Goal: Task Accomplishment & Management: Manage account settings

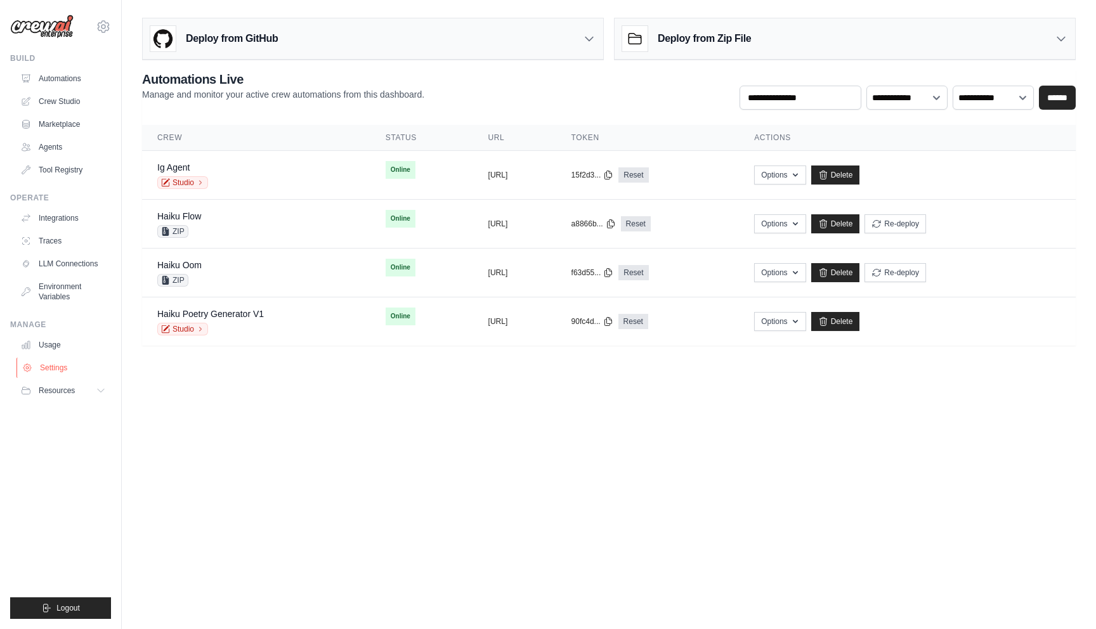
click at [56, 363] on link "Settings" at bounding box center [64, 368] width 96 height 20
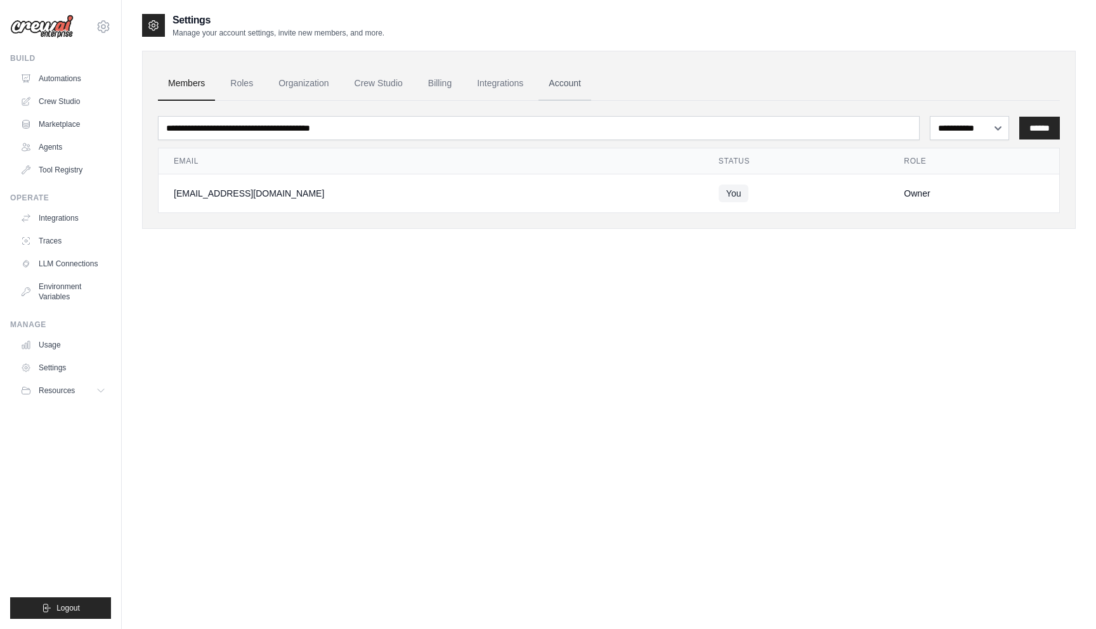
click at [574, 86] on link "Account" at bounding box center [564, 84] width 53 height 34
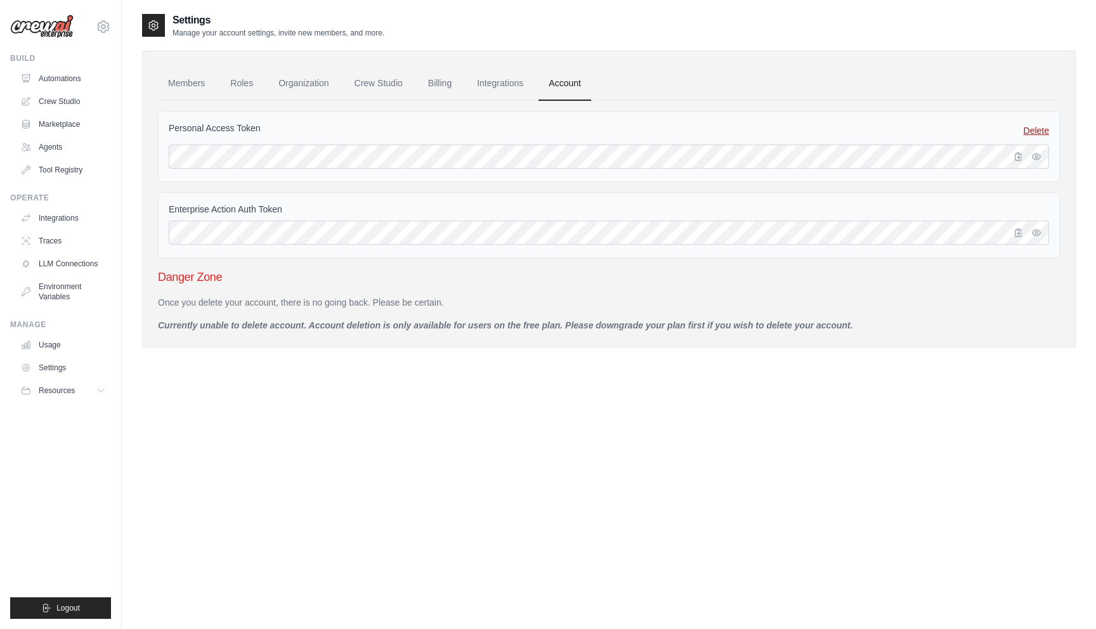
click at [873, 129] on link "Delete" at bounding box center [1036, 130] width 25 height 13
click at [873, 133] on link "Delete" at bounding box center [1036, 130] width 25 height 13
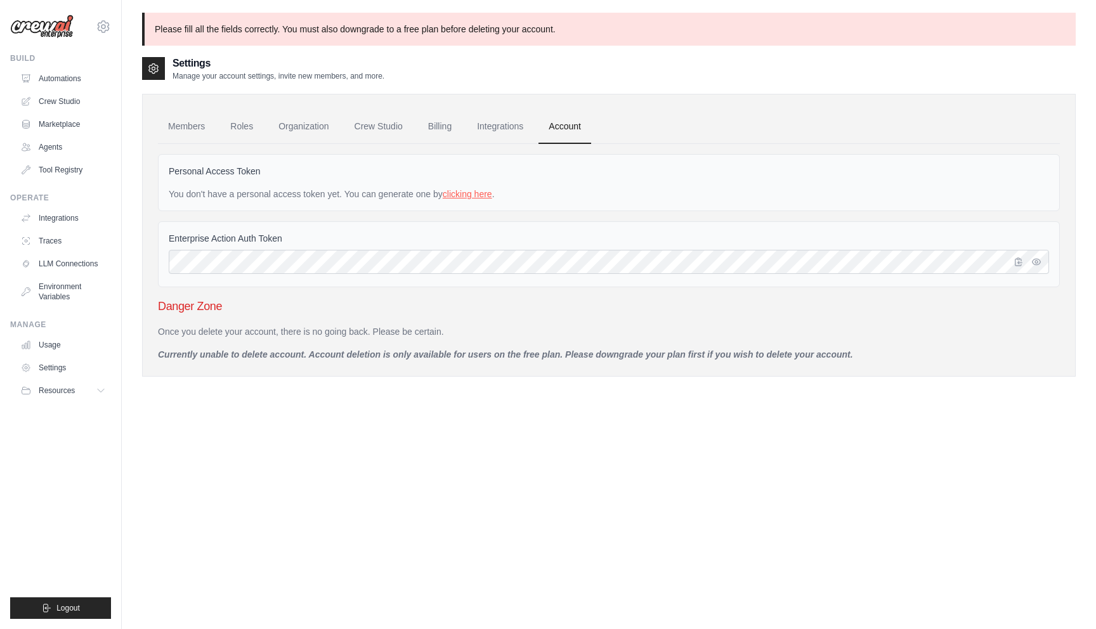
click at [475, 194] on link "clicking here" at bounding box center [467, 194] width 49 height 10
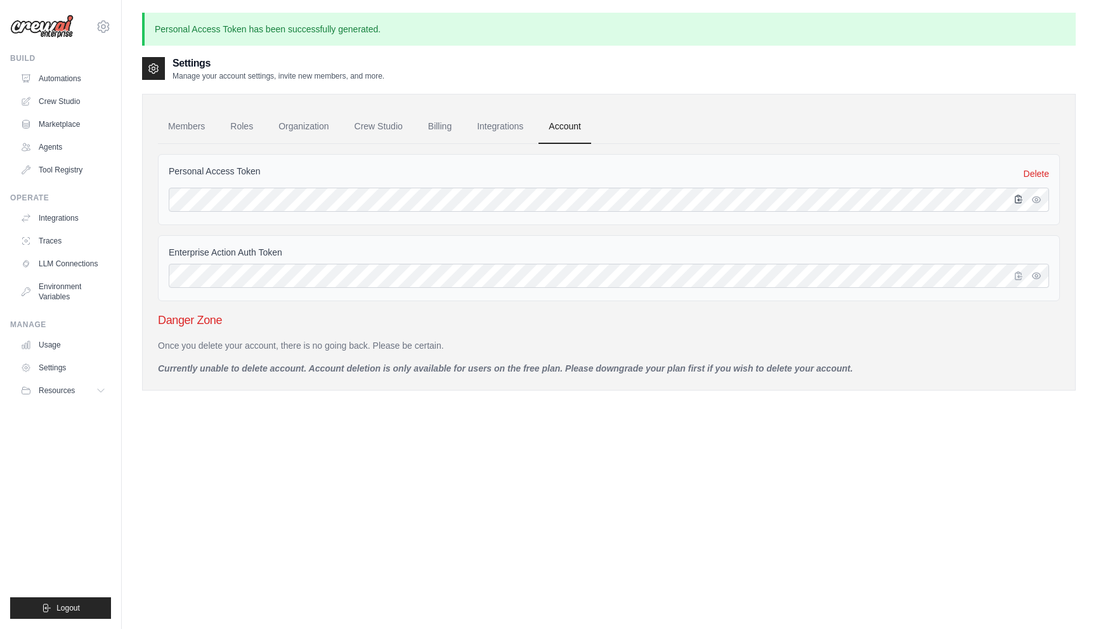
click at [1020, 204] on icon "button" at bounding box center [1018, 199] width 10 height 10
click at [70, 96] on link "Crew Studio" at bounding box center [64, 101] width 96 height 20
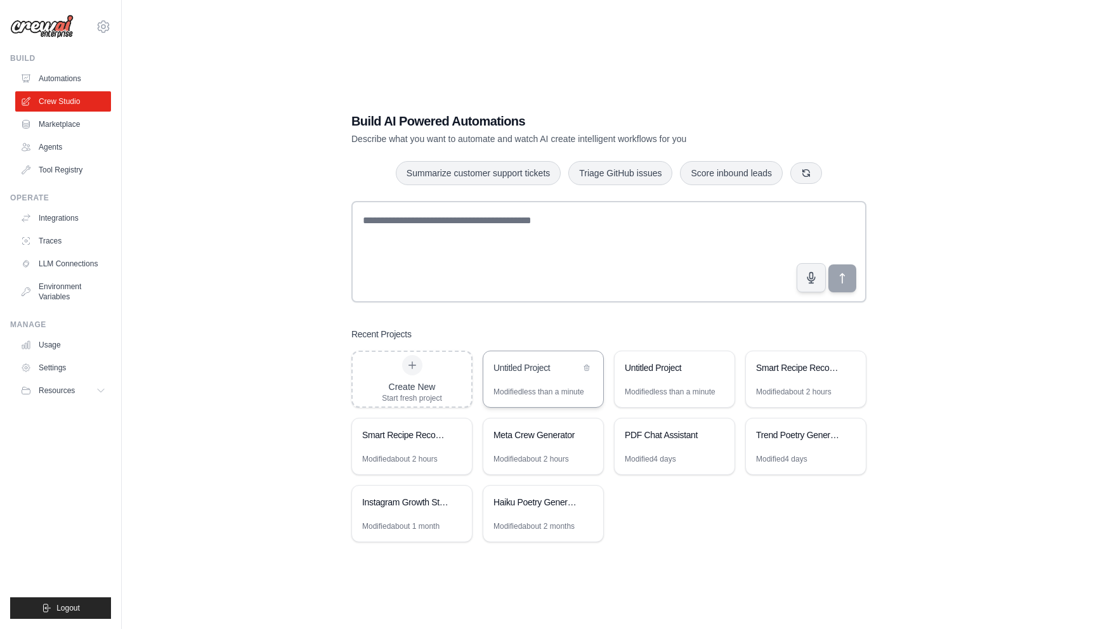
click at [528, 370] on div "Untitled Project" at bounding box center [536, 367] width 87 height 13
click at [57, 368] on link "Settings" at bounding box center [64, 368] width 96 height 20
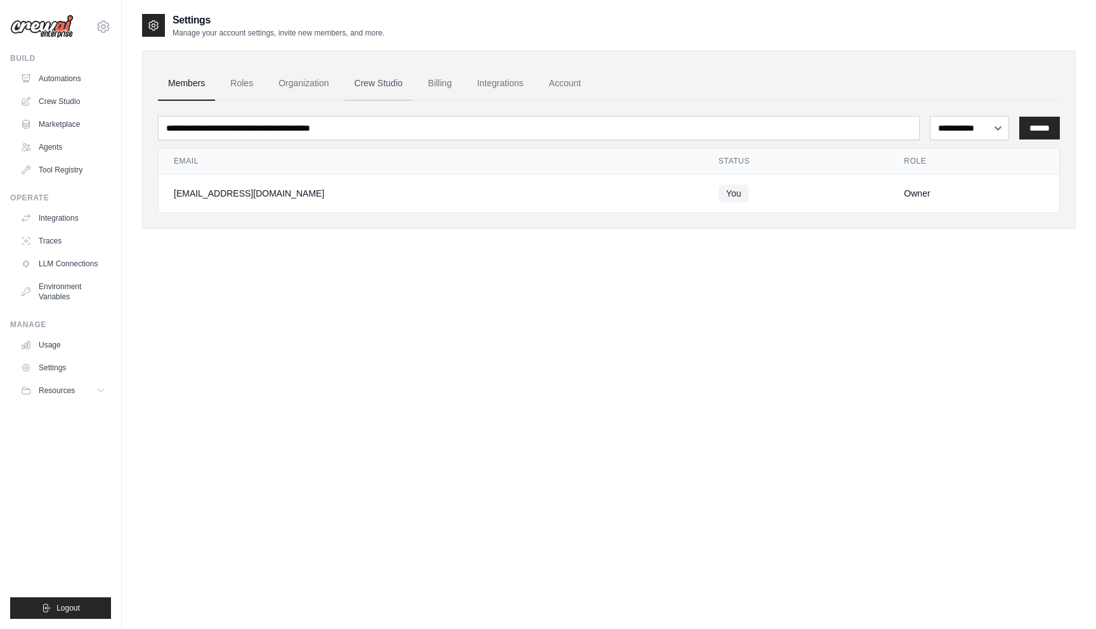
click at [400, 89] on link "Crew Studio" at bounding box center [378, 84] width 68 height 34
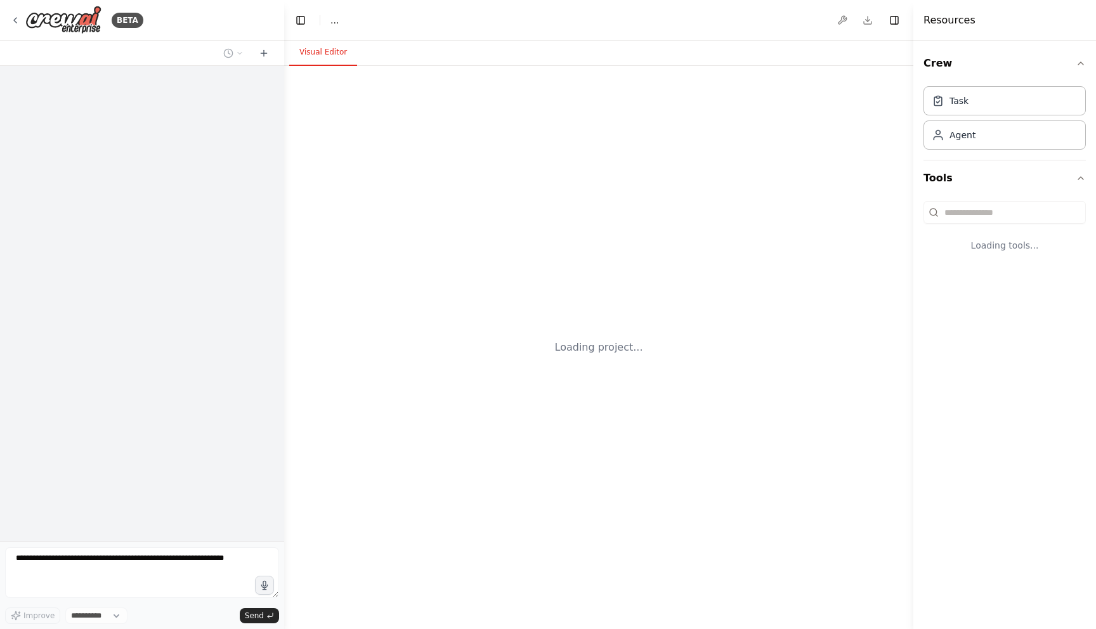
select select "****"
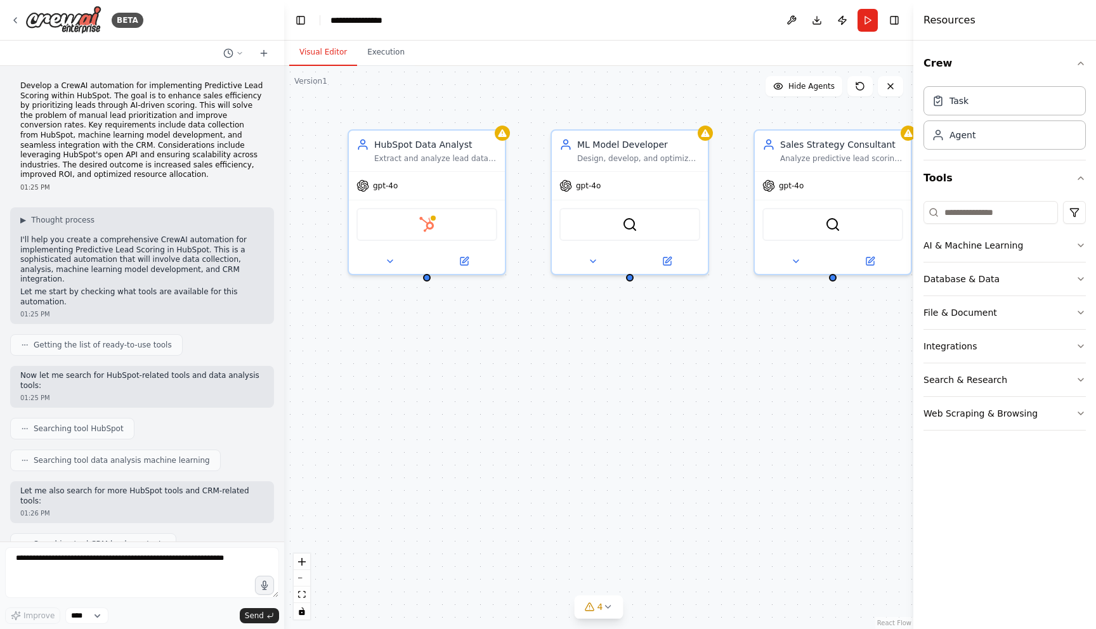
click at [98, 97] on p "Develop a CrewAI automation for implementing Predictive Lead Scoring within Hub…" at bounding box center [142, 130] width 244 height 99
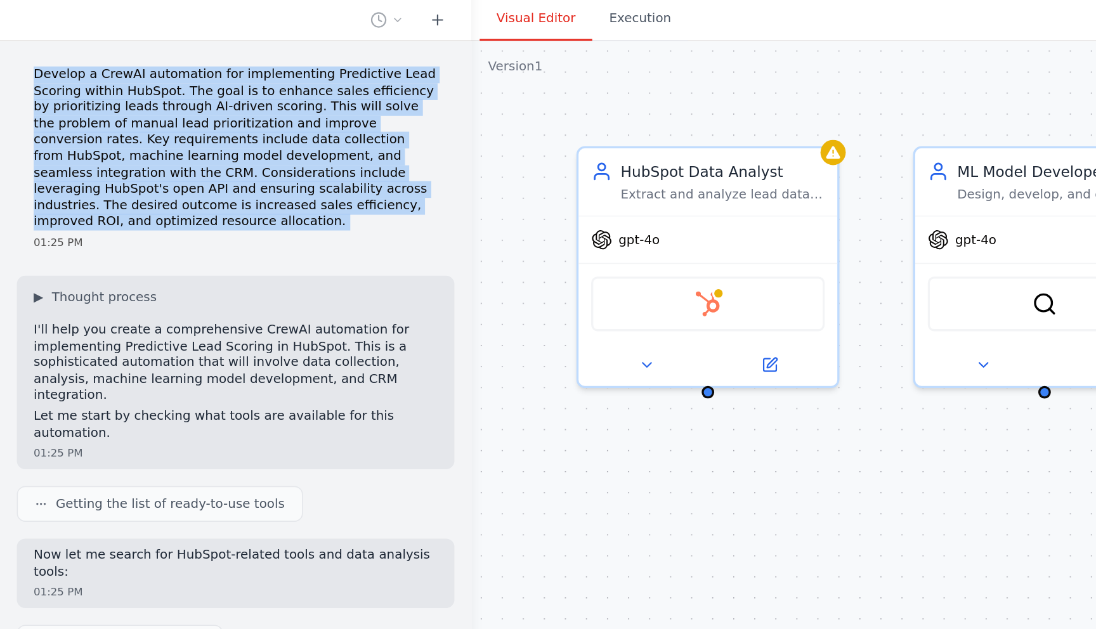
click at [27, 82] on p "Develop a CrewAI automation for implementing Predictive Lead Scoring within Hub…" at bounding box center [142, 130] width 244 height 99
drag, startPoint x: 27, startPoint y: 82, endPoint x: 171, endPoint y: 169, distance: 168.1
click at [171, 169] on p "Develop a CrewAI automation for implementing Predictive Lead Scoring within Hub…" at bounding box center [142, 130] width 244 height 99
drag, startPoint x: 163, startPoint y: 179, endPoint x: 19, endPoint y: 87, distance: 170.8
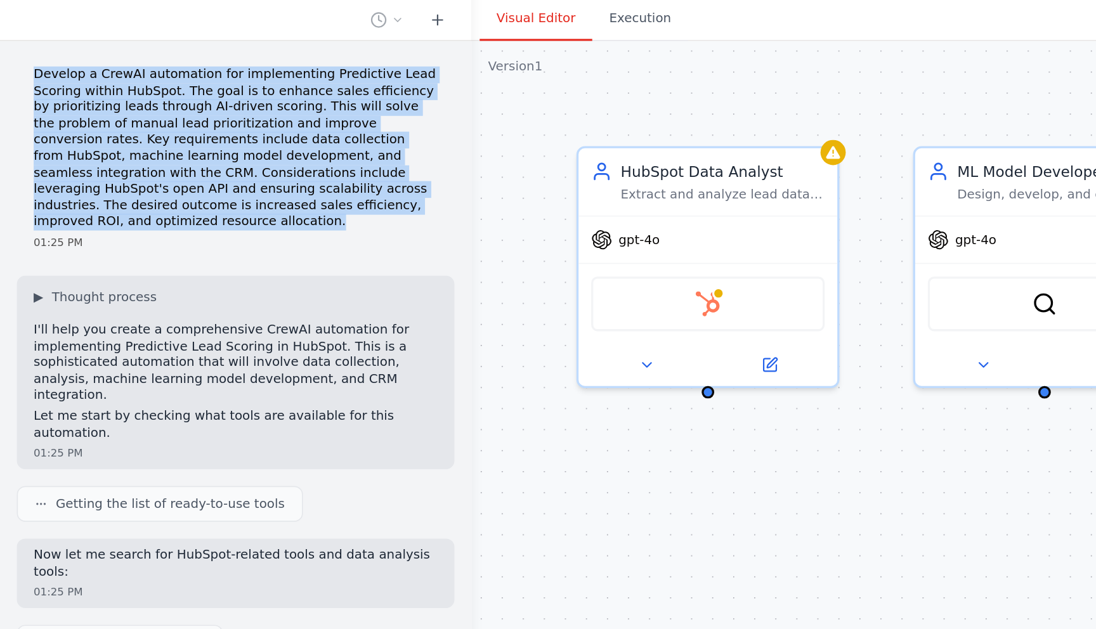
click at [19, 87] on div "Develop a CrewAI automation for implementing Predictive Lead Scoring within Hub…" at bounding box center [142, 136] width 264 height 121
drag, startPoint x: 48, startPoint y: 108, endPoint x: 106, endPoint y: 172, distance: 86.2
click at [106, 172] on div "Develop a CrewAI automation for implementing Predictive Lead Scoring within Hub…" at bounding box center [142, 136] width 264 height 121
click at [106, 172] on p "Develop a CrewAI automation for implementing Predictive Lead Scoring within Hub…" at bounding box center [142, 130] width 244 height 99
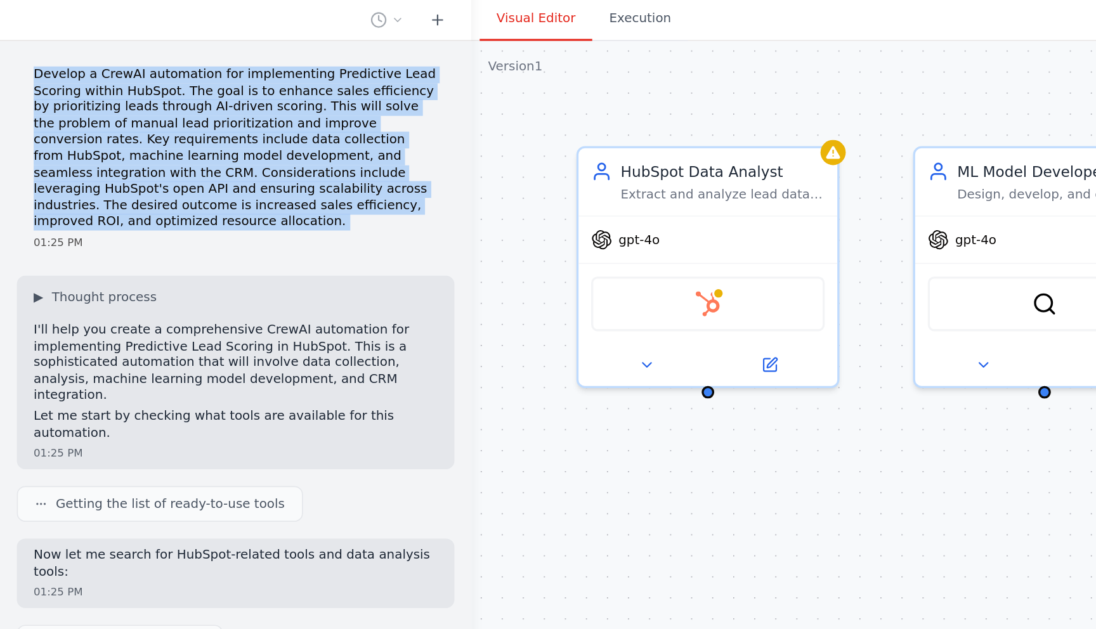
drag, startPoint x: 106, startPoint y: 172, endPoint x: 32, endPoint y: 77, distance: 120.6
click at [32, 77] on div "Develop a CrewAI automation for implementing Predictive Lead Scoring within Hub…" at bounding box center [142, 136] width 264 height 121
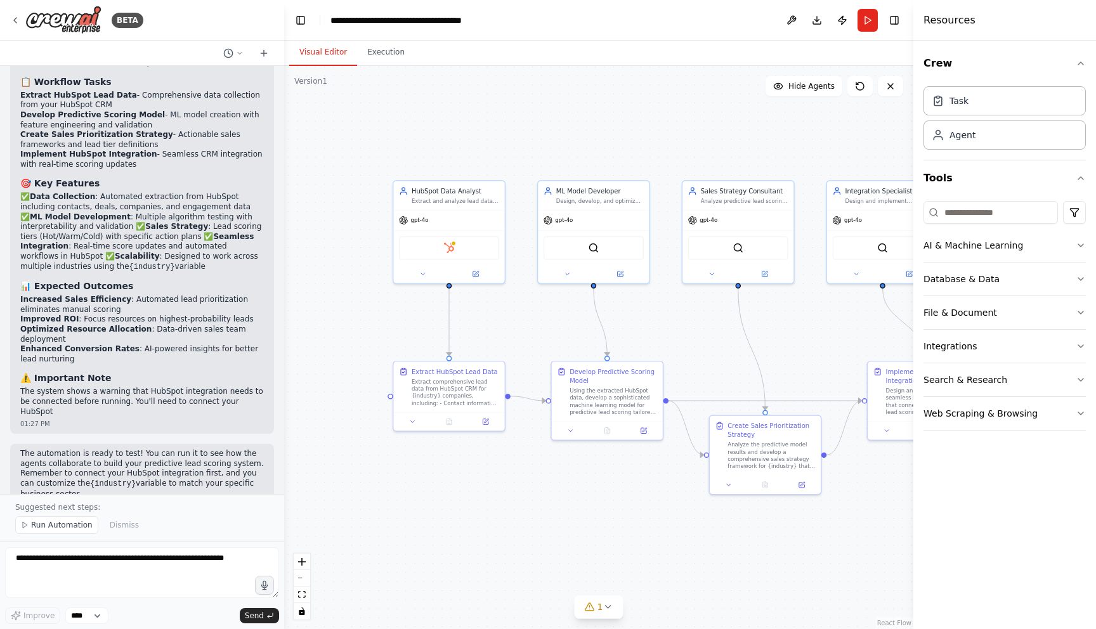
scroll to position [1341, 0]
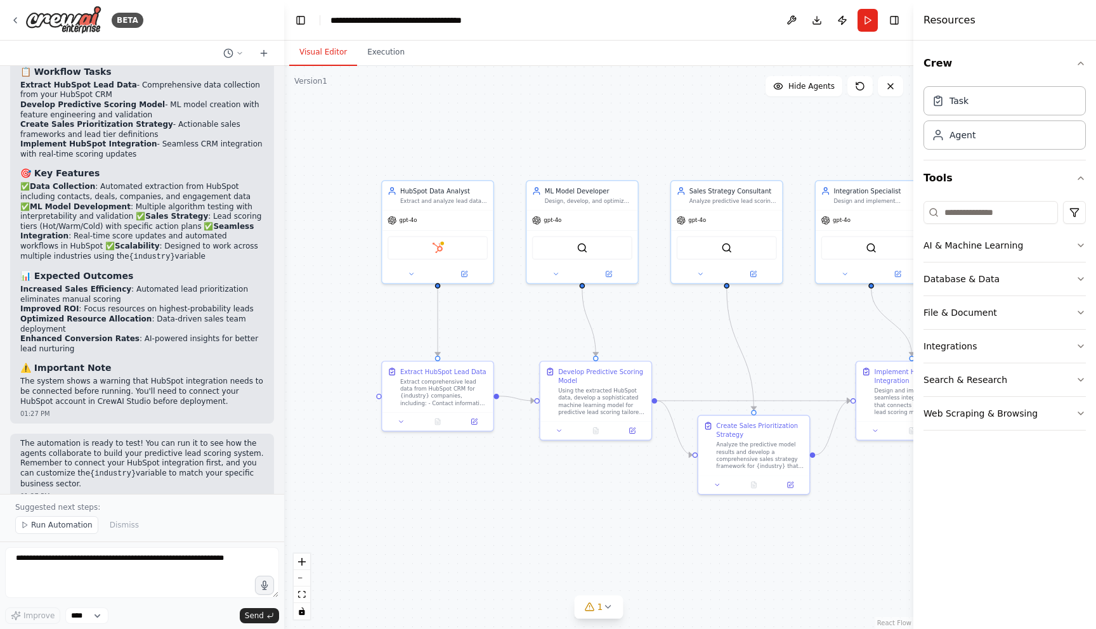
drag, startPoint x: 437, startPoint y: 337, endPoint x: 339, endPoint y: 337, distance: 97.7
click at [339, 337] on div ".deletable-edge-delete-btn { width: 20px; height: 20px; border: 0px solid #ffff…" at bounding box center [598, 347] width 629 height 563
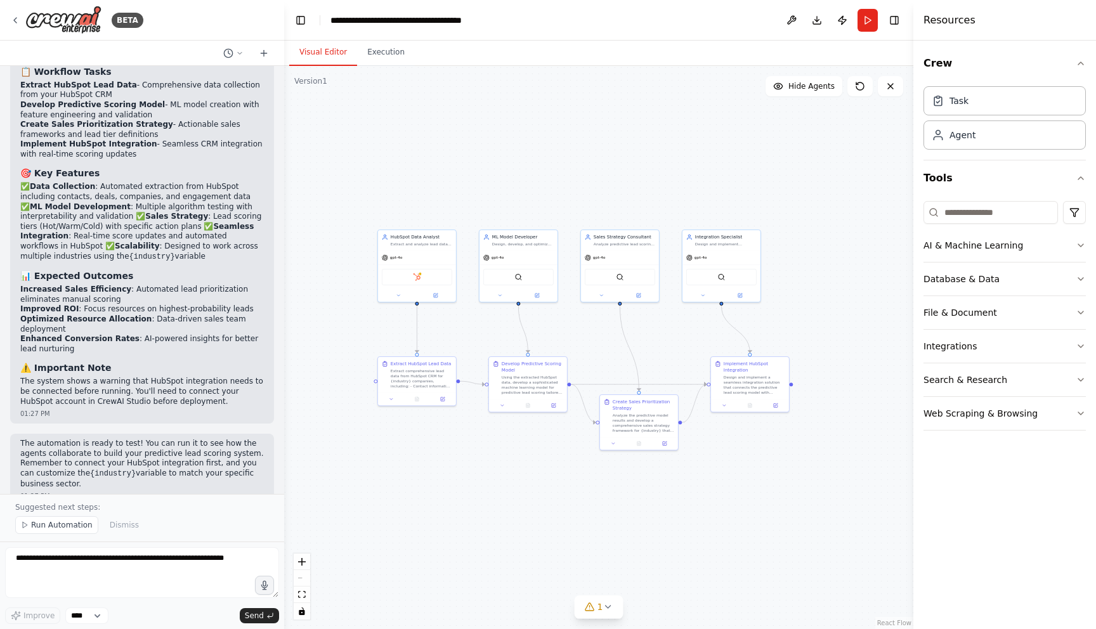
drag, startPoint x: 450, startPoint y: 410, endPoint x: 523, endPoint y: 412, distance: 72.3
click at [523, 412] on div ".deletable-edge-delete-btn { width: 20px; height: 20px; border: 0px solid #ffff…" at bounding box center [598, 347] width 629 height 563
click at [96, 5] on div "BETA" at bounding box center [142, 20] width 284 height 41
click at [59, 16] on img at bounding box center [63, 20] width 76 height 29
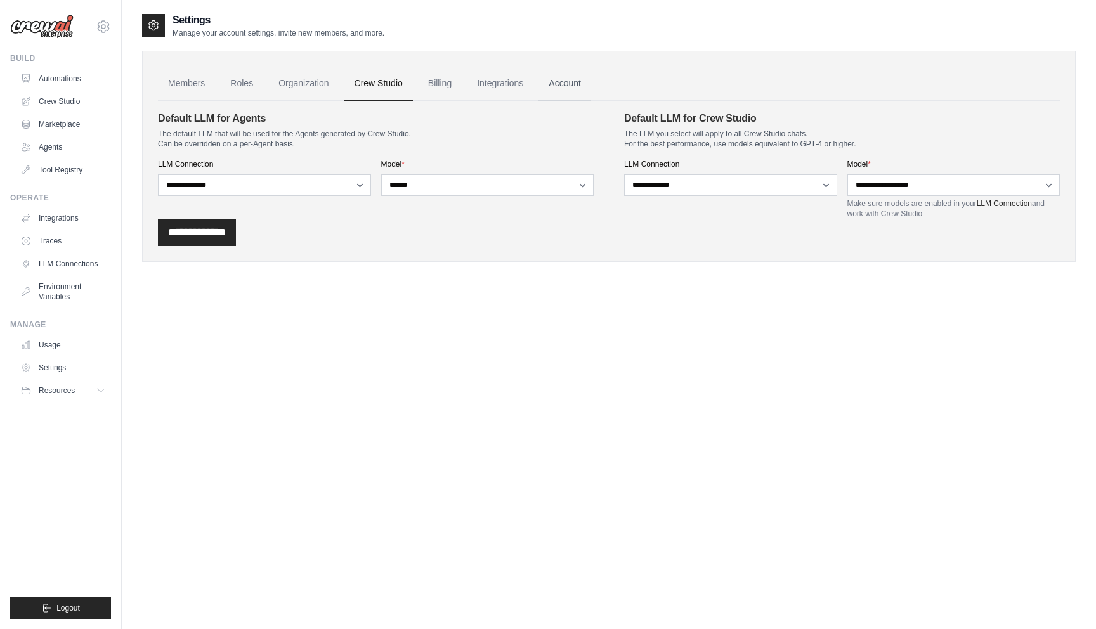
click at [582, 77] on link "Account" at bounding box center [564, 84] width 53 height 34
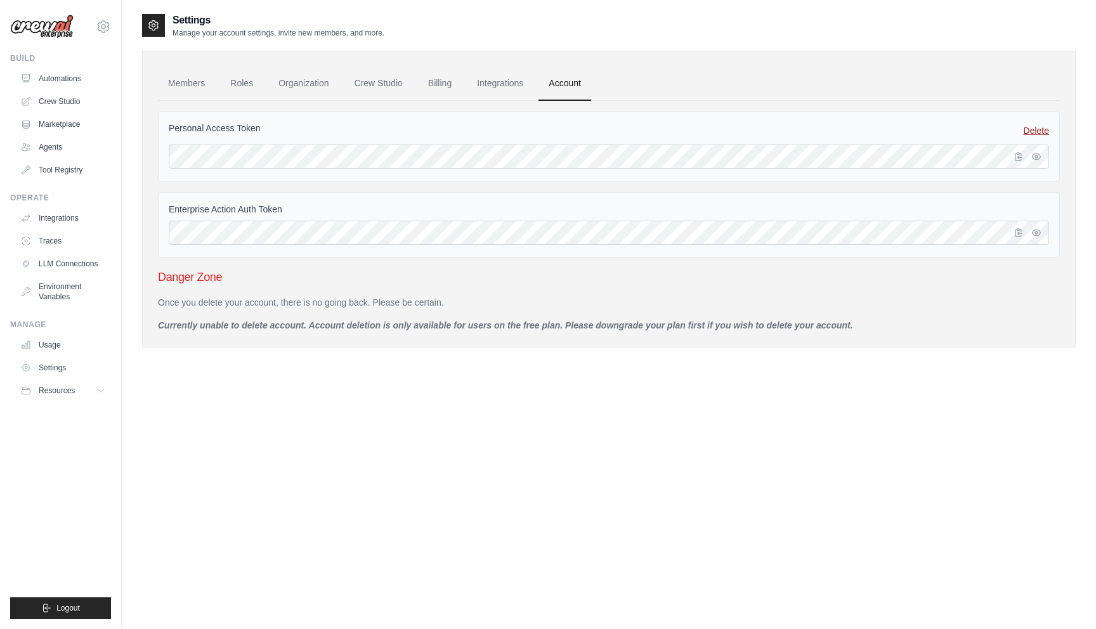
click at [1036, 129] on link "Delete" at bounding box center [1036, 130] width 25 height 13
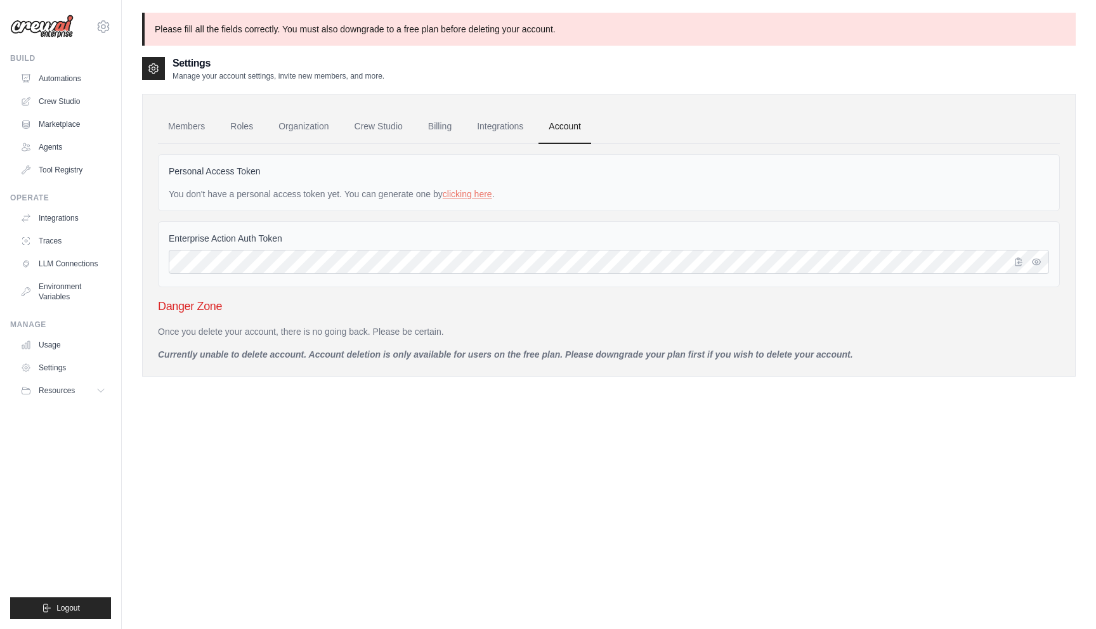
drag, startPoint x: 258, startPoint y: 45, endPoint x: 393, endPoint y: 45, distance: 135.1
click at [393, 45] on p "Please fill all the fields correctly. You must also downgrade to a free plan be…" at bounding box center [608, 29] width 933 height 33
drag, startPoint x: 415, startPoint y: 31, endPoint x: 197, endPoint y: 31, distance: 218.1
click at [201, 31] on p "Please fill all the fields correctly. You must also downgrade to a free plan be…" at bounding box center [608, 29] width 933 height 33
click at [228, 62] on h2 "Settings" at bounding box center [278, 63] width 212 height 15
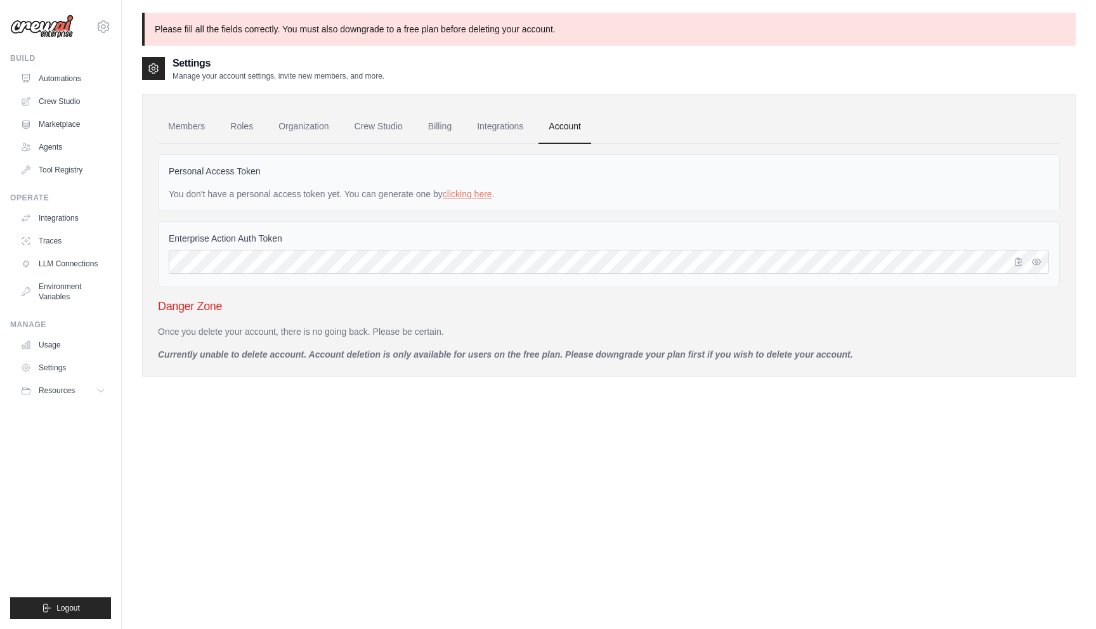
drag, startPoint x: 181, startPoint y: 349, endPoint x: 654, endPoint y: 416, distance: 477.8
click at [656, 416] on div "Settings Manage your account settings, invite new members, and more. Members Ro…" at bounding box center [608, 370] width 933 height 629
click at [654, 416] on div "Settings Manage your account settings, invite new members, and more. Members Ro…" at bounding box center [608, 370] width 933 height 629
click at [469, 194] on link "clicking here" at bounding box center [467, 194] width 49 height 10
